Goal: Task Accomplishment & Management: Use online tool/utility

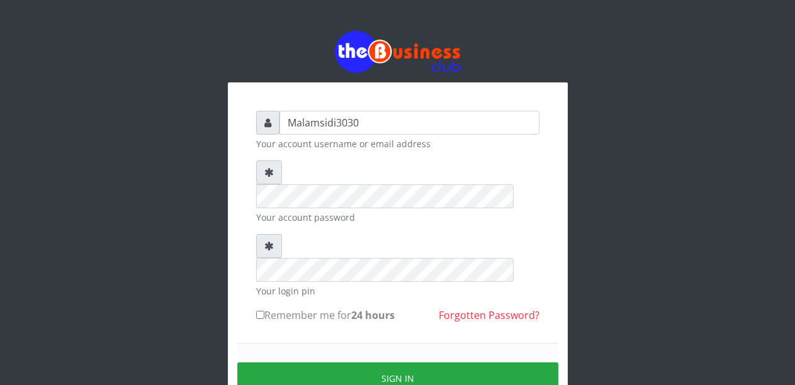
type input "Malamsidi3030"
click at [330, 211] on small "Your account password" at bounding box center [397, 217] width 283 height 13
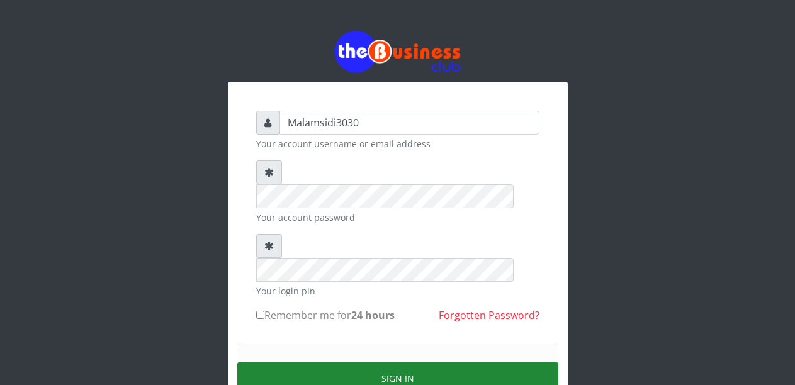
click at [341, 363] on button "Sign in" at bounding box center [397, 379] width 321 height 32
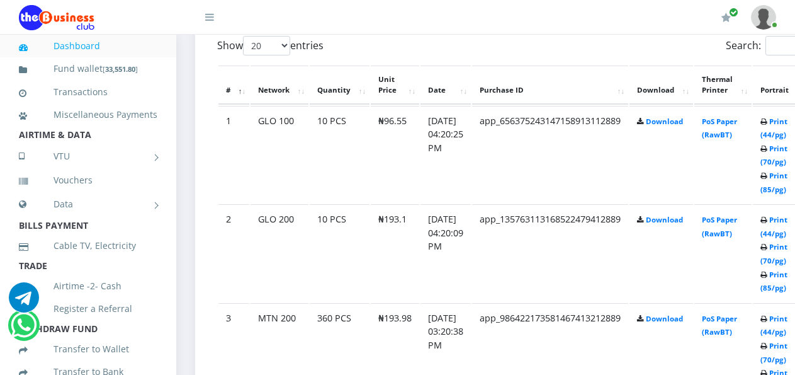
scroll to position [692, 0]
click at [786, 222] on link "Print (44/pg)" at bounding box center [774, 225] width 27 height 23
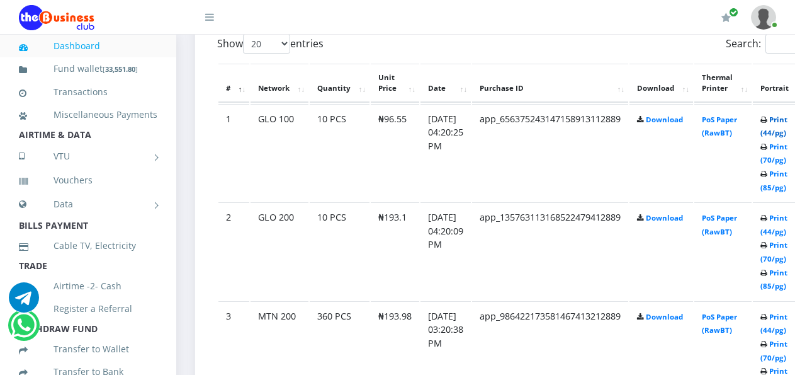
click at [786, 119] on link "Print (44/pg)" at bounding box center [774, 126] width 27 height 23
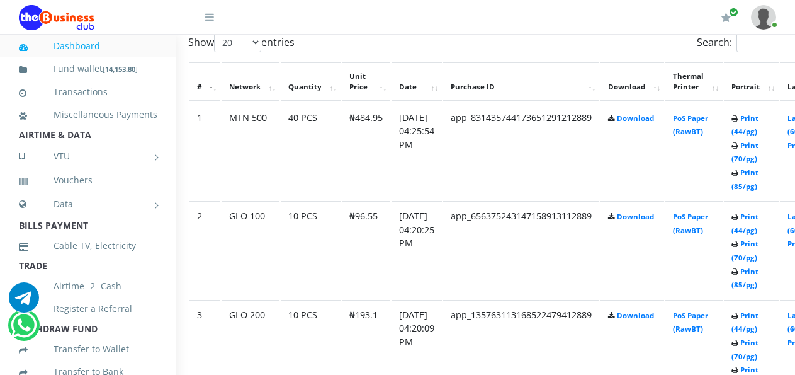
scroll to position [694, 51]
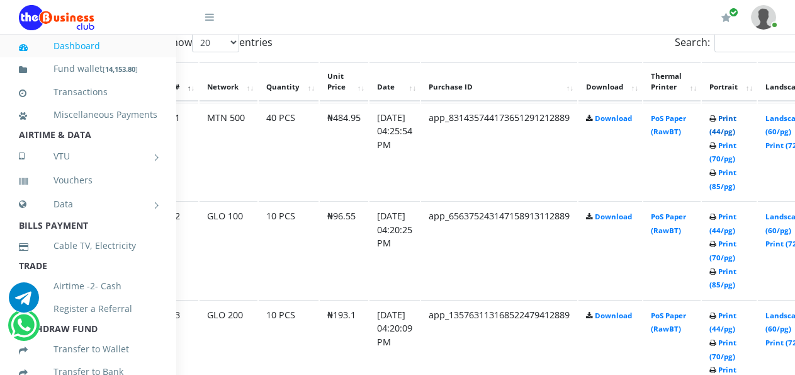
click at [736, 120] on link "Print (44/pg)" at bounding box center [723, 124] width 27 height 23
